Goal: Navigation & Orientation: Find specific page/section

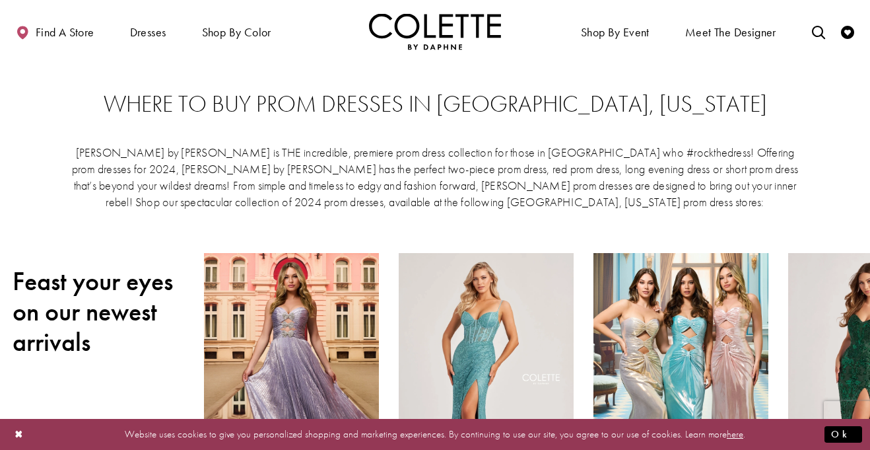
click at [440, 26] on img "Visit Home Page" at bounding box center [435, 31] width 132 height 36
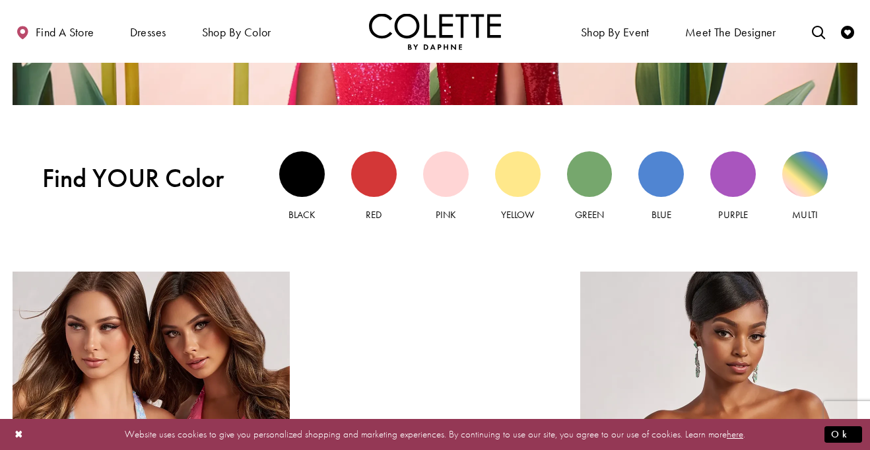
scroll to position [1150, 0]
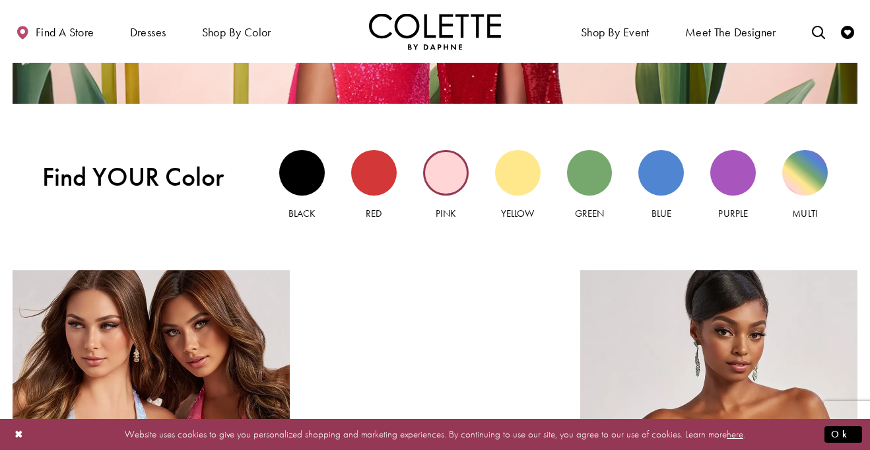
click at [456, 189] on div "Pink view" at bounding box center [446, 173] width 46 height 46
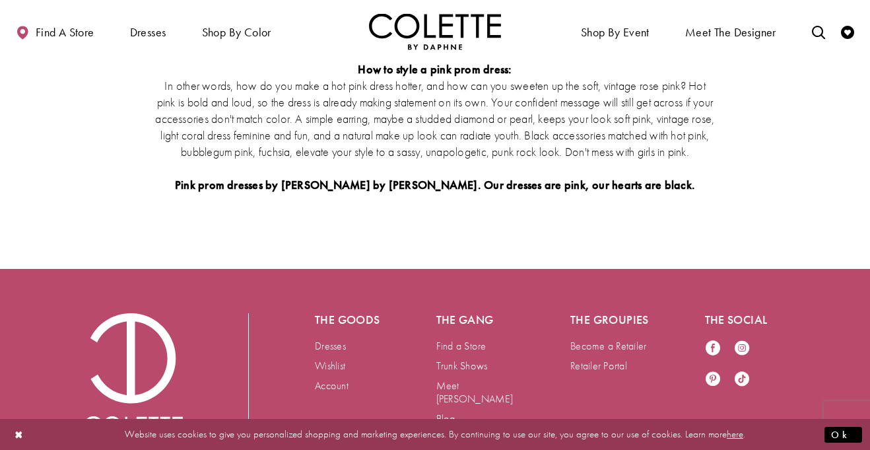
scroll to position [3105, 0]
